Goal: Check status: Check status

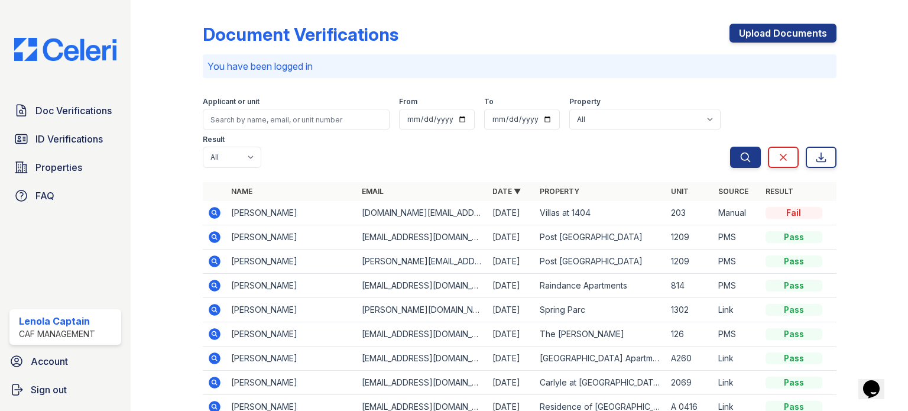
click at [43, 57] on img at bounding box center [65, 49] width 121 height 23
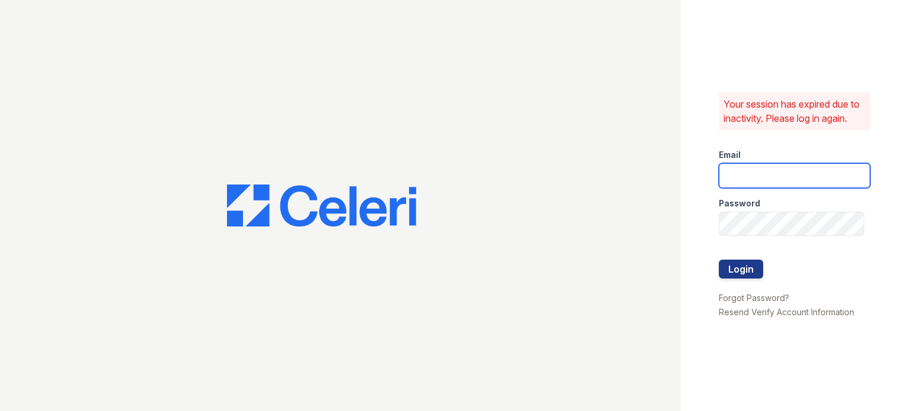
type input "[EMAIL_ADDRESS][DOMAIN_NAME]"
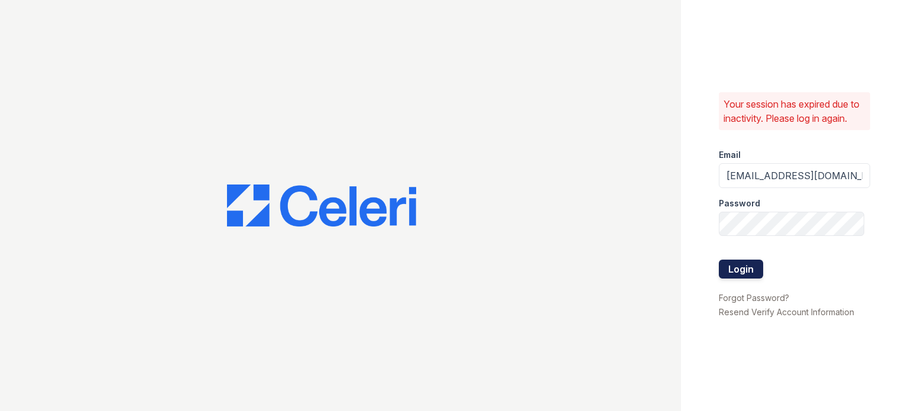
click at [735, 267] on button "Login" at bounding box center [741, 268] width 44 height 19
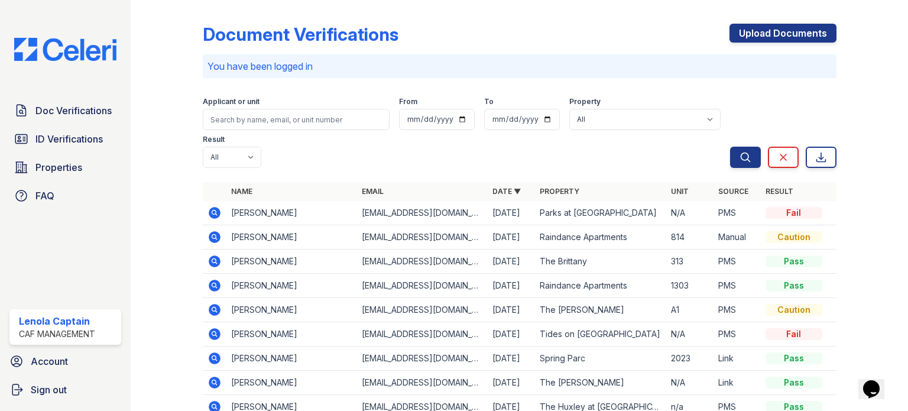
click at [612, 131] on div "Applicant or unit From To Property All 2929 Wycliff 29 Fifty Artisan Park Apart…" at bounding box center [466, 130] width 527 height 76
click at [611, 125] on select "All 2929 Wycliff 29 Fifty Artisan Park Apartments Autumn Creek Apartments Avalo…" at bounding box center [644, 119] width 151 height 21
select select "5439"
click at [569, 109] on select "All 2929 Wycliff 29 Fifty Artisan Park Apartments Autumn Creek Apartments Avalo…" at bounding box center [644, 119] width 151 height 21
click at [59, 146] on link "ID Verifications" at bounding box center [65, 139] width 112 height 24
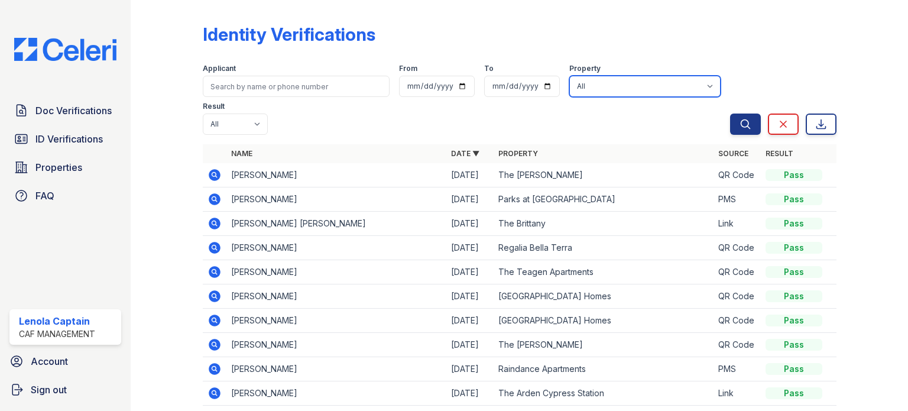
click at [626, 89] on select "All 2929 Wycliff 29 Fifty Artisan Park Apartments Autumn Creek Apartments Avalo…" at bounding box center [644, 86] width 151 height 21
select select "5439"
click at [569, 76] on select "All 2929 Wycliff 29 Fifty Artisan Park Apartments Autumn Creek Apartments Avalo…" at bounding box center [644, 86] width 151 height 21
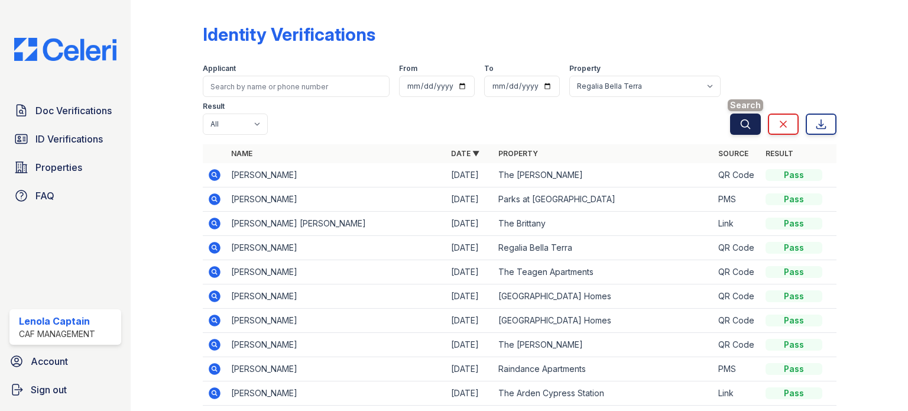
click at [730, 118] on button "Search" at bounding box center [745, 123] width 31 height 21
